Goal: Information Seeking & Learning: Learn about a topic

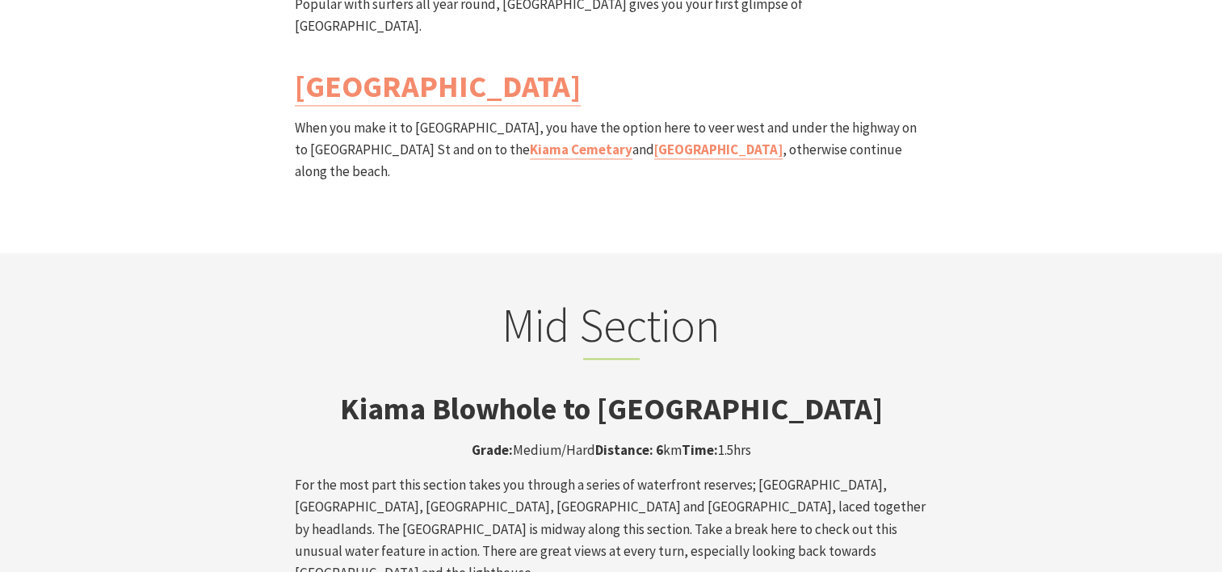
scroll to position [2585, 0]
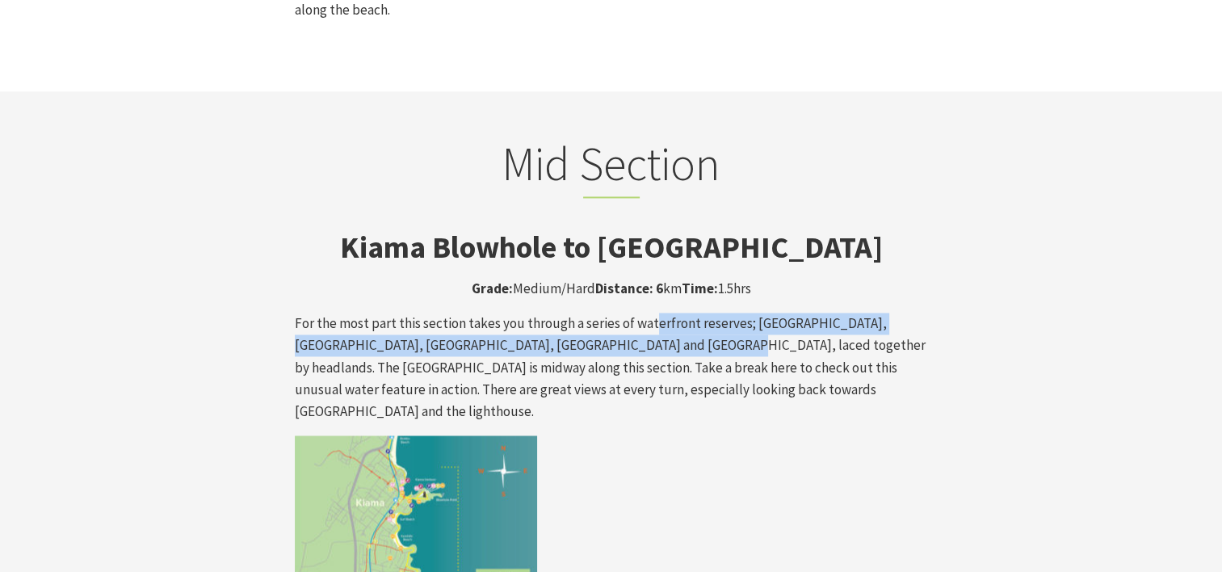
drag, startPoint x: 649, startPoint y: 233, endPoint x: 675, endPoint y: 262, distance: 39.5
click at [672, 313] on p "For the most part this section takes you through a series of waterfront reserve…" at bounding box center [611, 368] width 633 height 110
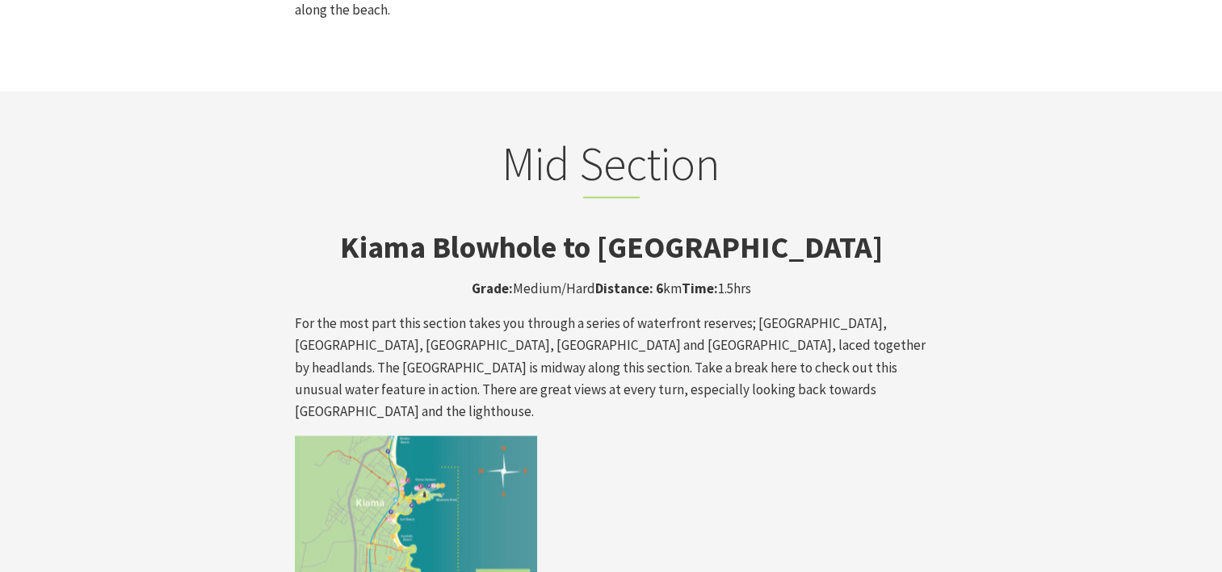
click at [688, 313] on p "For the most part this section takes you through a series of waterfront reserve…" at bounding box center [611, 368] width 633 height 110
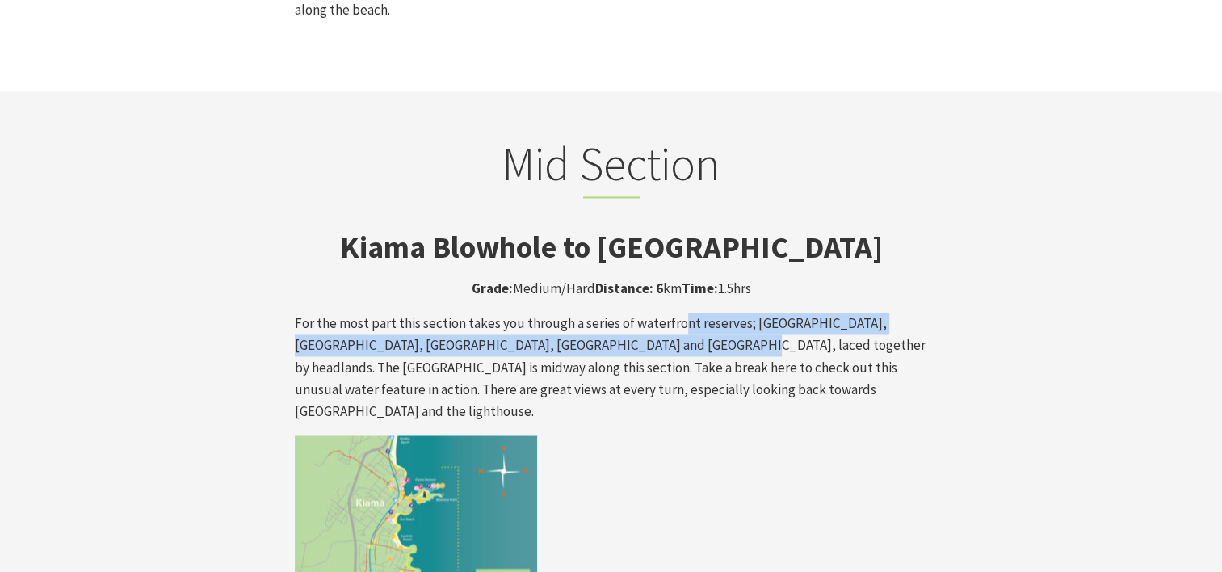
drag, startPoint x: 675, startPoint y: 226, endPoint x: 682, endPoint y: 241, distance: 15.9
click at [682, 313] on p "For the most part this section takes you through a series of waterfront reserve…" at bounding box center [611, 368] width 633 height 110
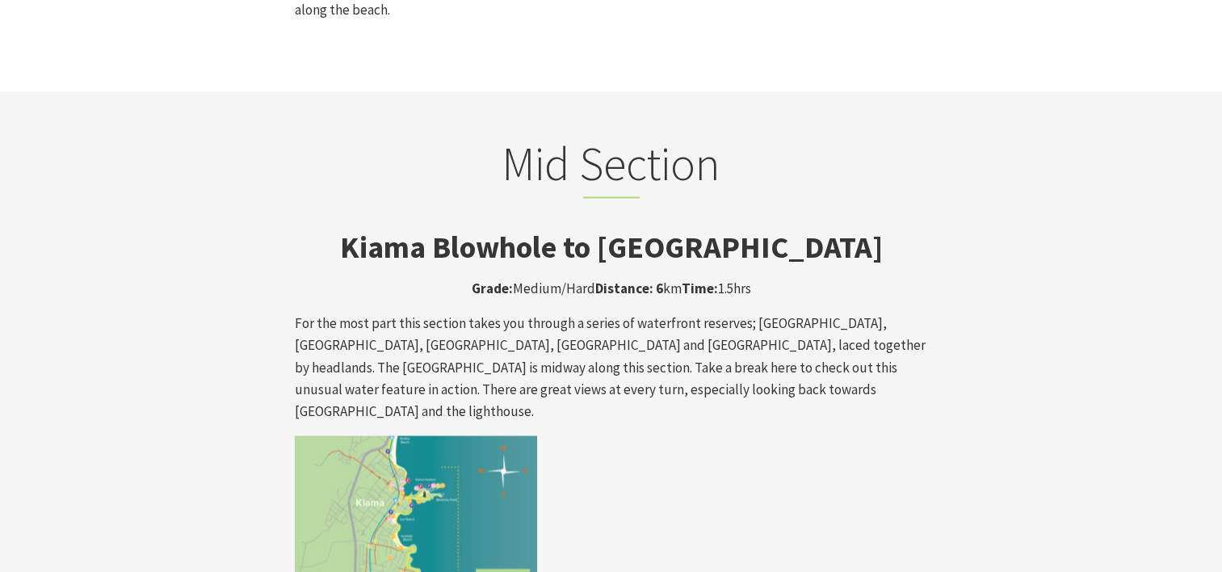
click at [688, 313] on p "For the most part this section takes you through a series of waterfront reserve…" at bounding box center [611, 368] width 633 height 110
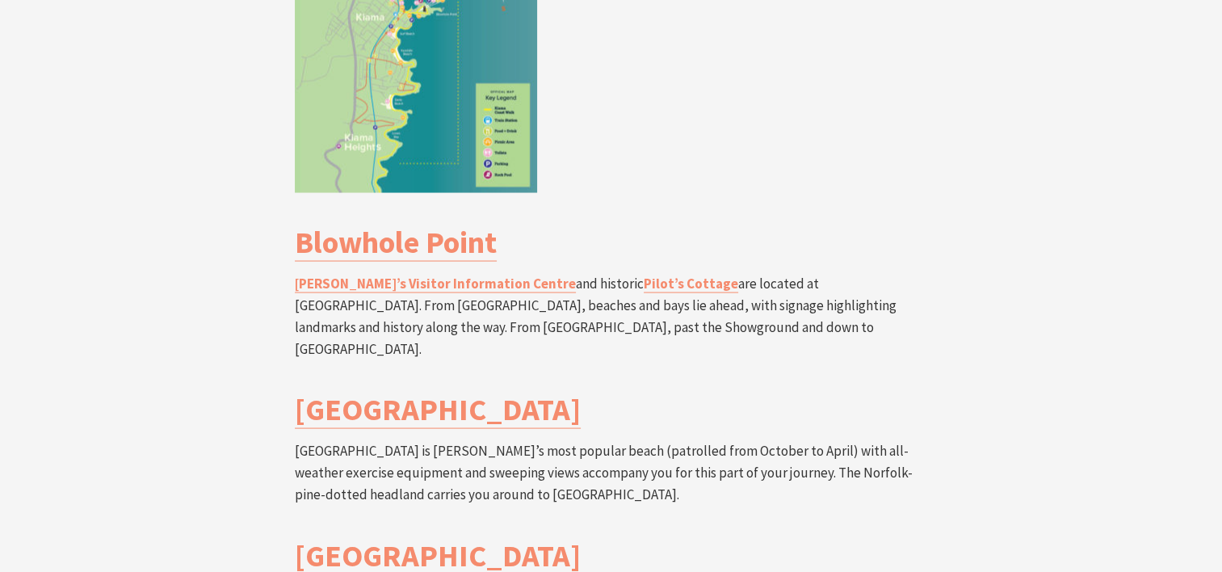
scroll to position [3232, 0]
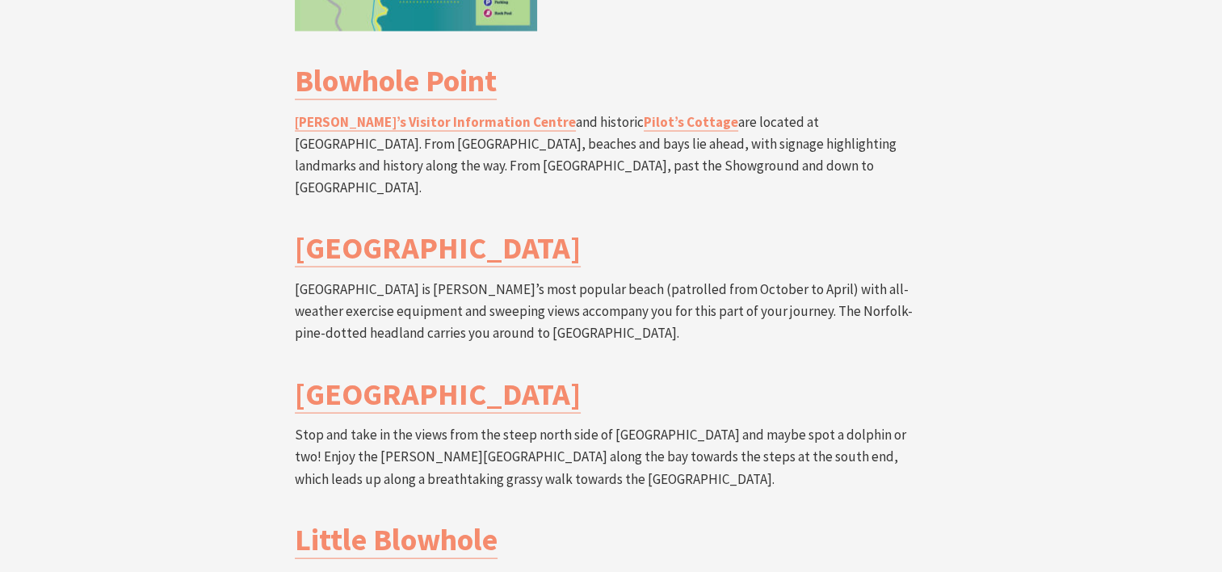
click at [714, 521] on h3 "Little Blowhole" at bounding box center [611, 539] width 633 height 37
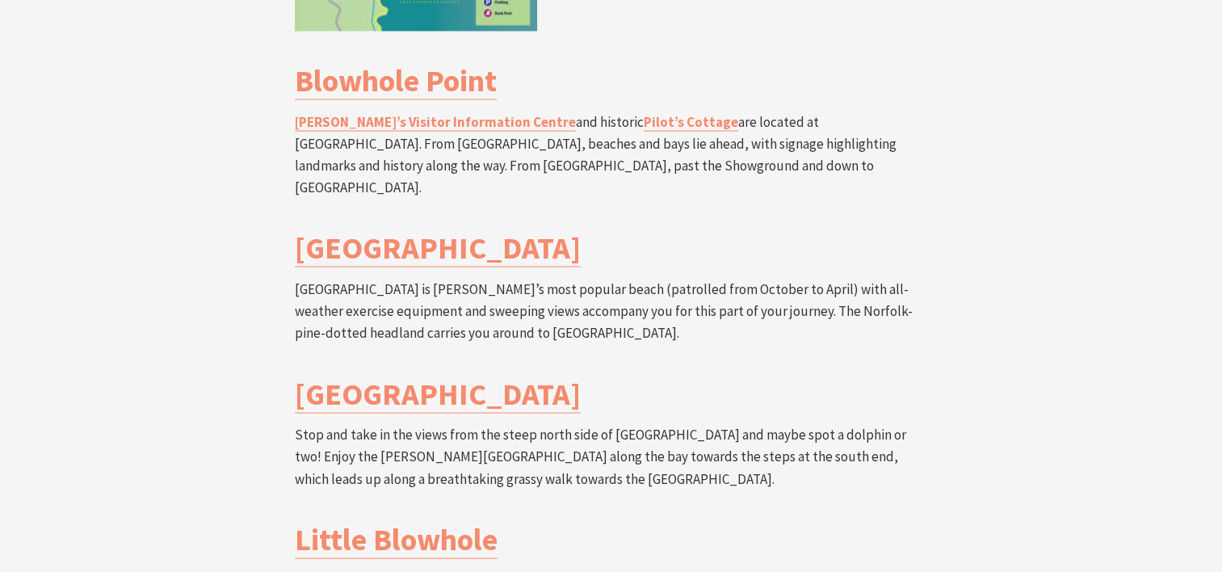
click at [704, 521] on h3 "Little Blowhole" at bounding box center [611, 539] width 633 height 37
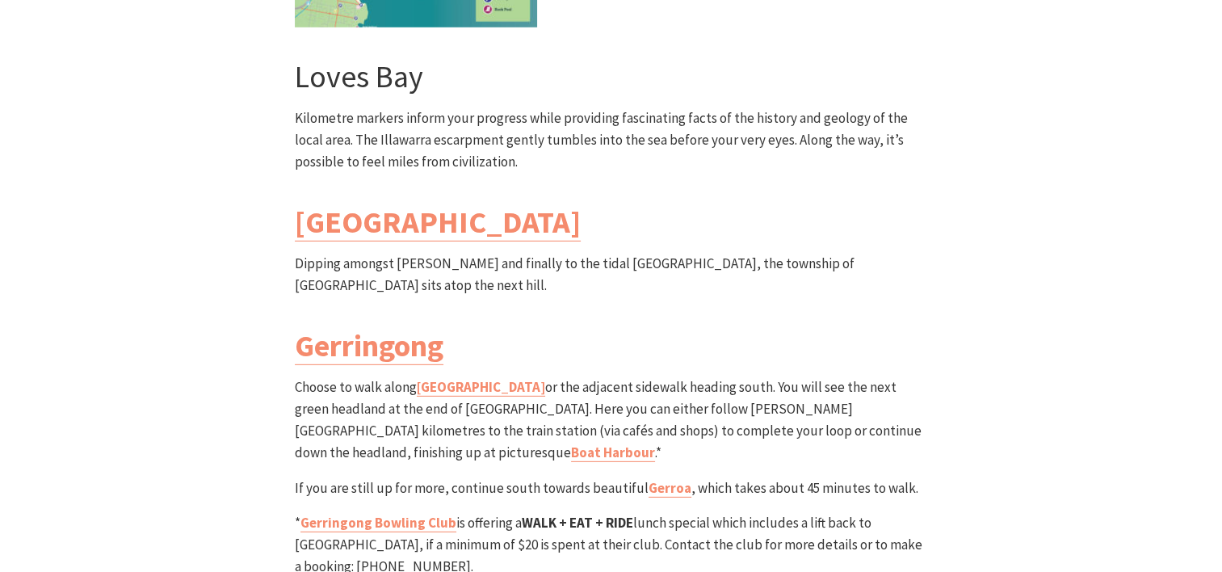
scroll to position [4524, 0]
